Goal: Use online tool/utility: Use online tool/utility

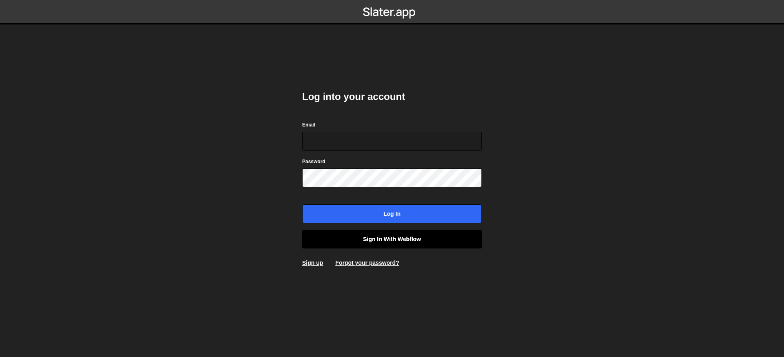
click at [412, 237] on link "Sign in with Webflow" at bounding box center [392, 239] width 180 height 19
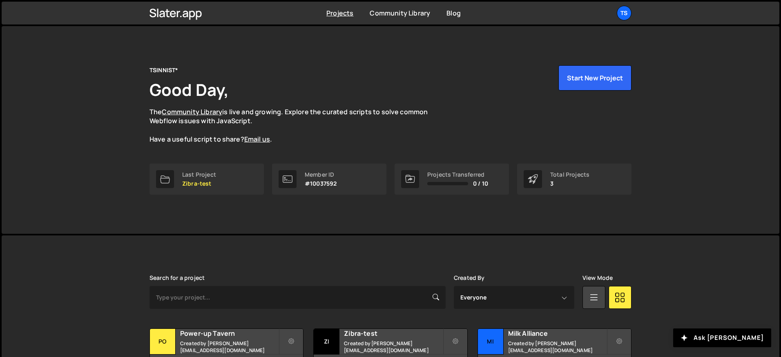
scroll to position [63, 0]
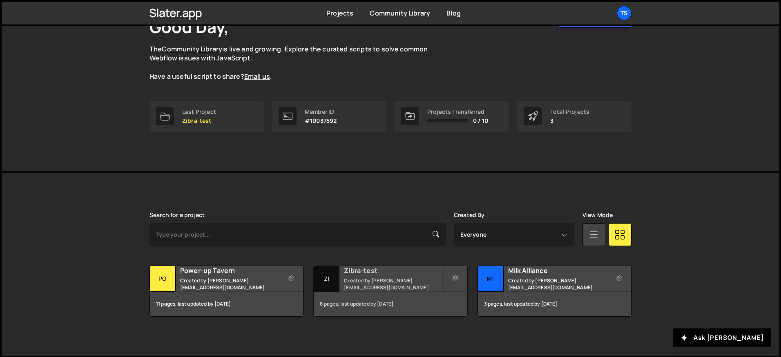
click at [372, 275] on h2 "Zibra-test" at bounding box center [393, 270] width 98 height 9
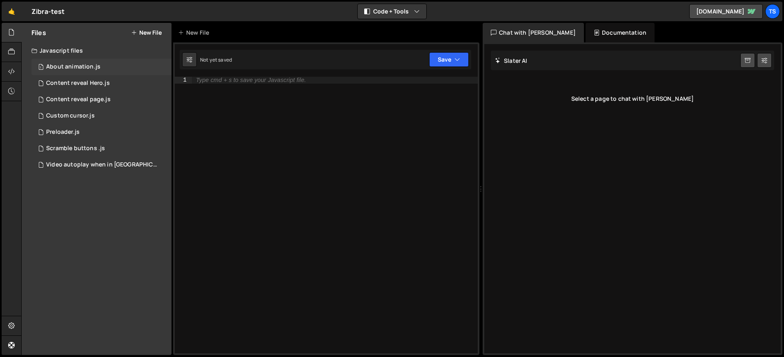
click at [97, 64] on div "About animation.js" at bounding box center [73, 66] width 54 height 7
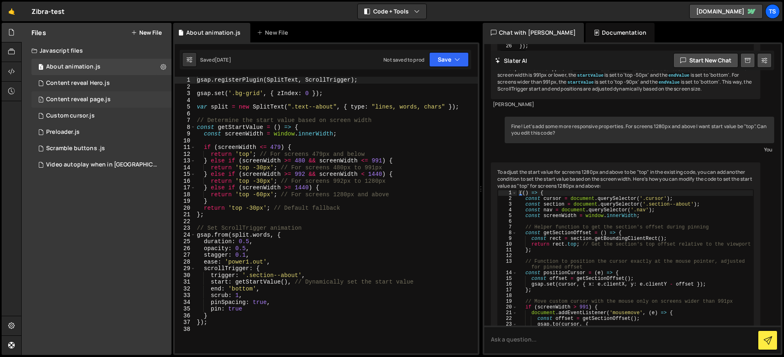
scroll to position [2440, 0]
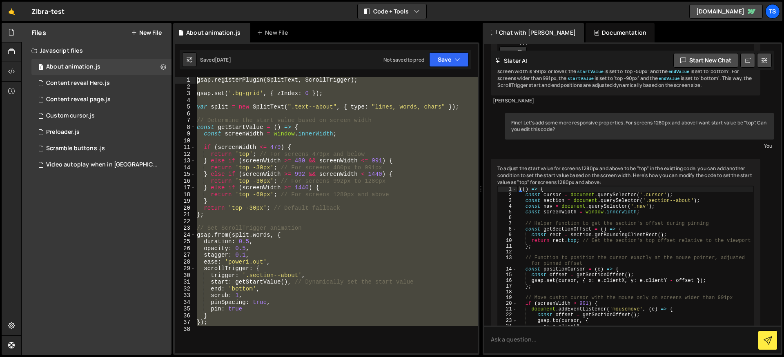
drag, startPoint x: 212, startPoint y: 317, endPoint x: 172, endPoint y: 71, distance: 248.6
click at [172, 71] on div "Files New File Javascript files 1 About animation.js 0 1 Content reveal Hero.js…" at bounding box center [402, 189] width 763 height 333
type textarea "gsap.registerPlugin(SplitText, ScrollTrigger);"
